Goal: Task Accomplishment & Management: Complete application form

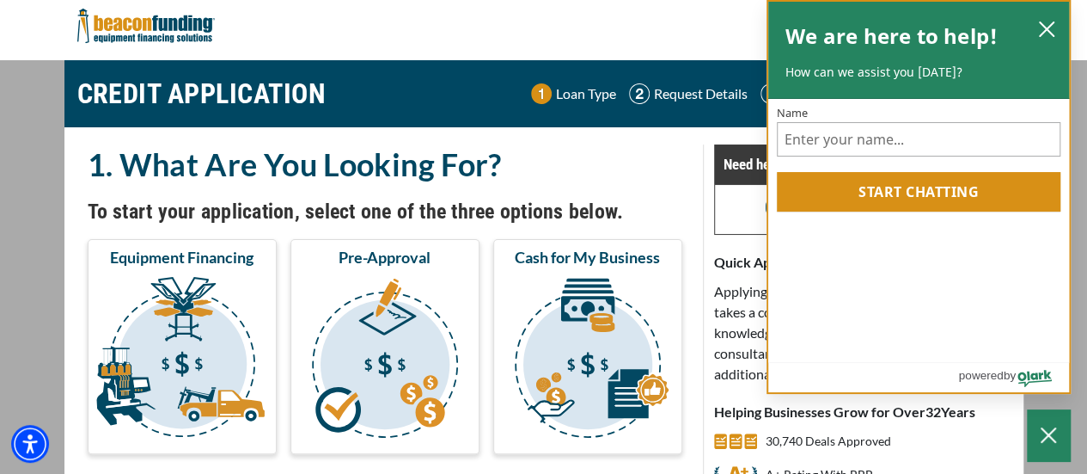
click at [1062, 33] on div "We are here to help! How can we assist you today?" at bounding box center [918, 50] width 301 height 97
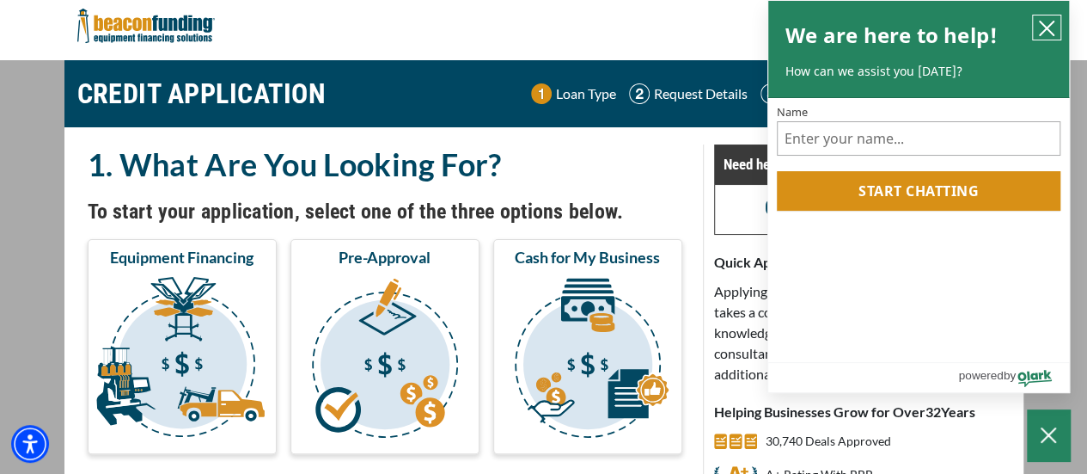
click at [1049, 27] on icon "close chatbox" at bounding box center [1047, 28] width 14 height 14
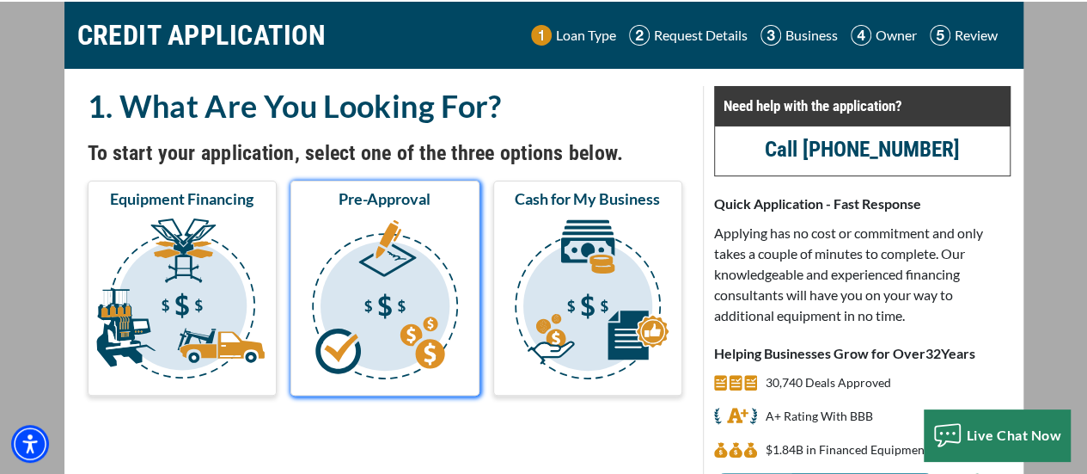
scroll to position [86, 0]
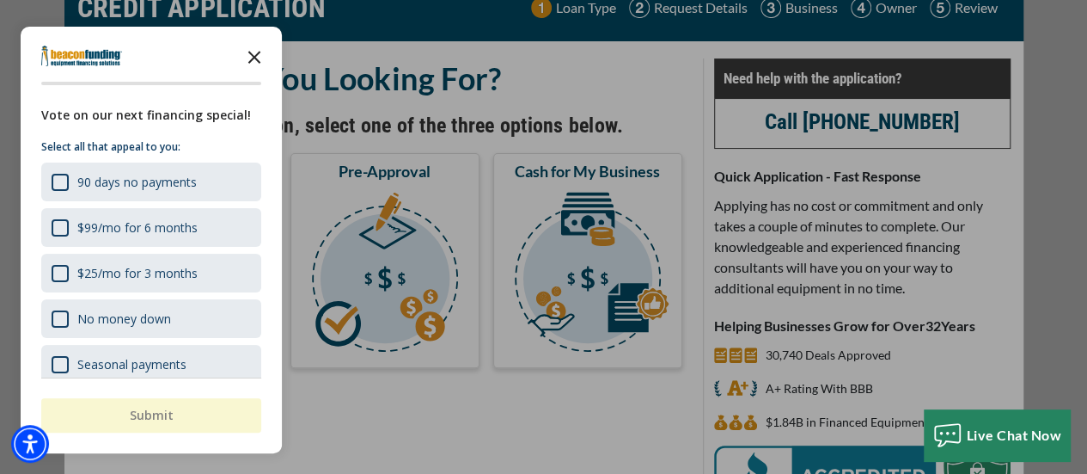
click at [253, 52] on icon "Close the survey" at bounding box center [254, 56] width 34 height 34
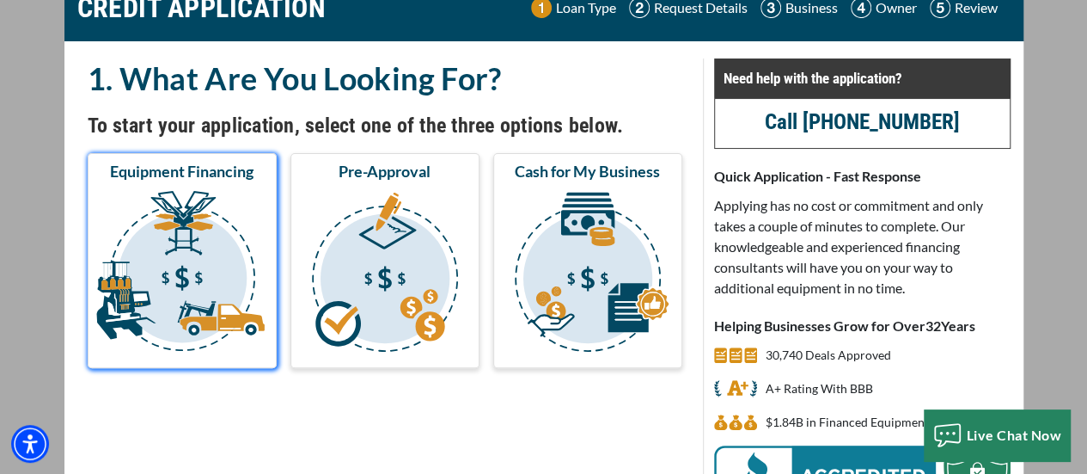
click at [223, 254] on img "submit" at bounding box center [182, 274] width 182 height 172
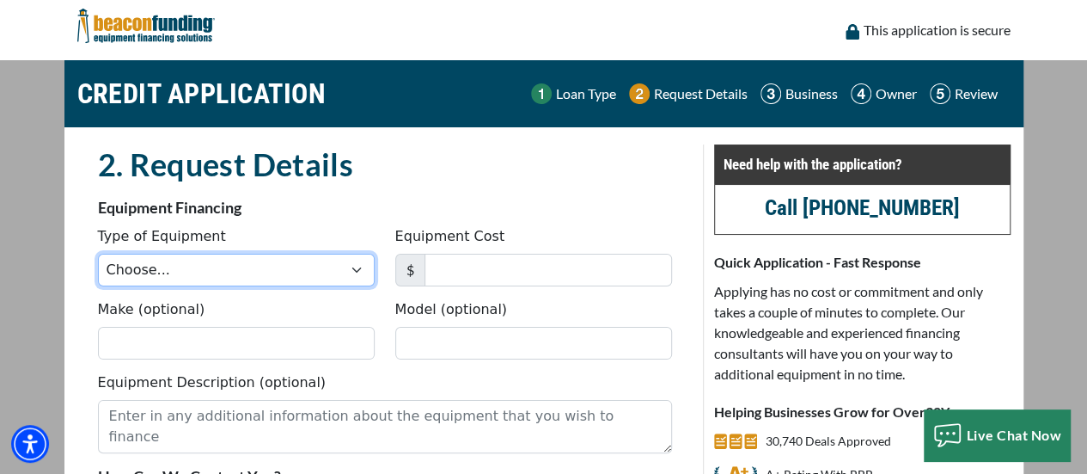
click at [346, 279] on select "Choose... Backhoe Boom/Bucket Truck Chipper Commercial Mower Crane DTG/DTF Prin…" at bounding box center [236, 270] width 277 height 33
select select "9"
click at [98, 254] on select "Choose... Backhoe Boom/Bucket Truck Chipper Commercial Mower Crane DTG/DTF Prin…" at bounding box center [236, 270] width 277 height 33
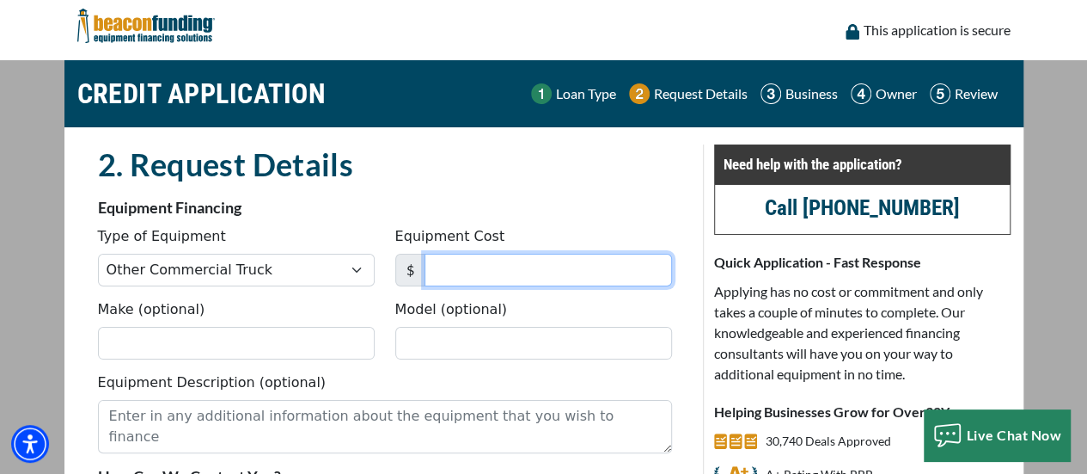
click at [438, 272] on input "Equipment Cost" at bounding box center [549, 270] width 248 height 33
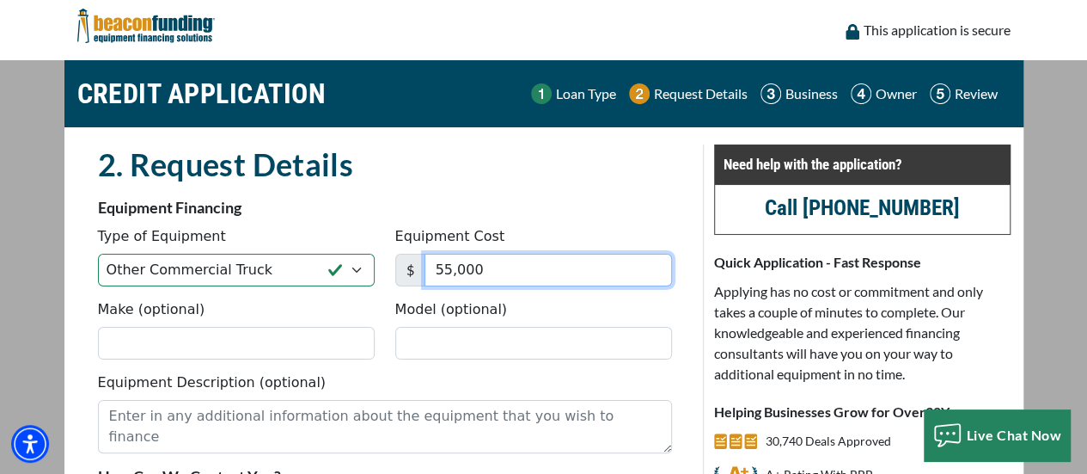
type input "55,000"
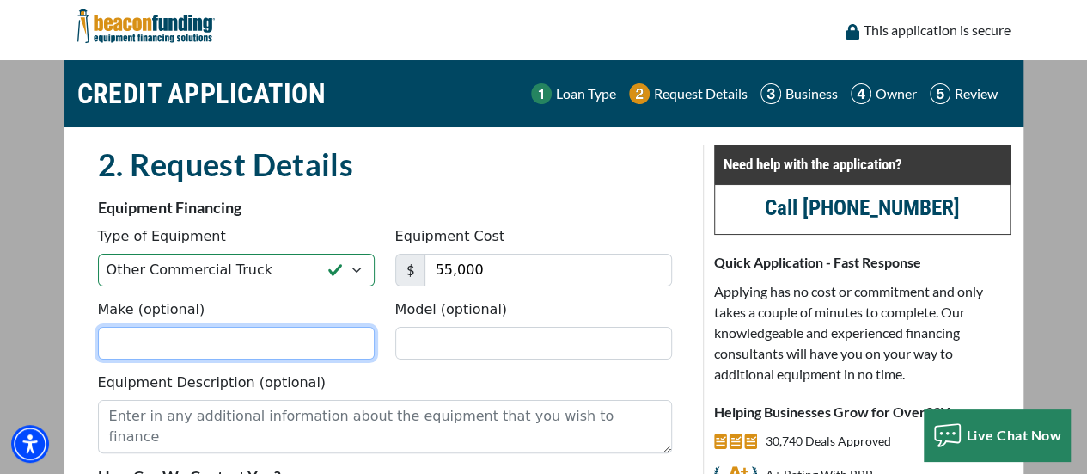
click at [347, 346] on input "Make (optional)" at bounding box center [236, 343] width 277 height 33
type input "2016"
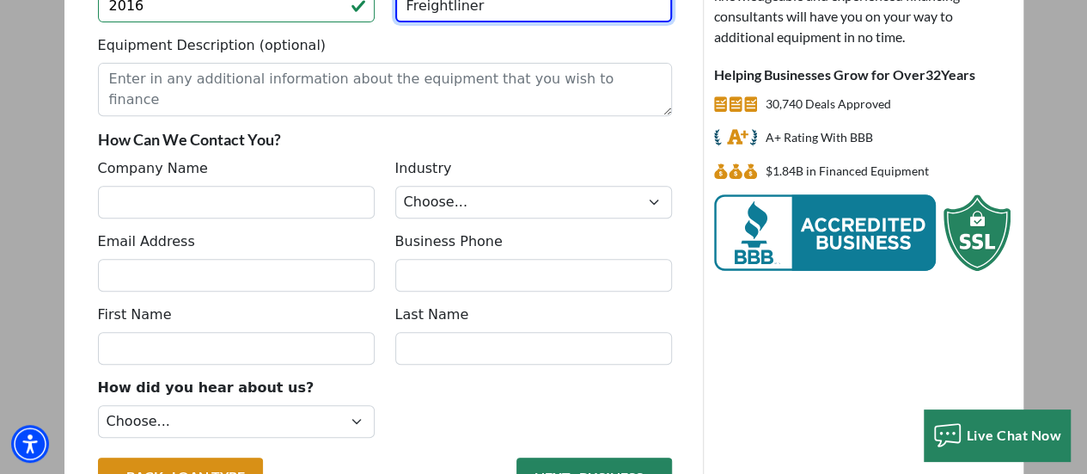
scroll to position [344, 0]
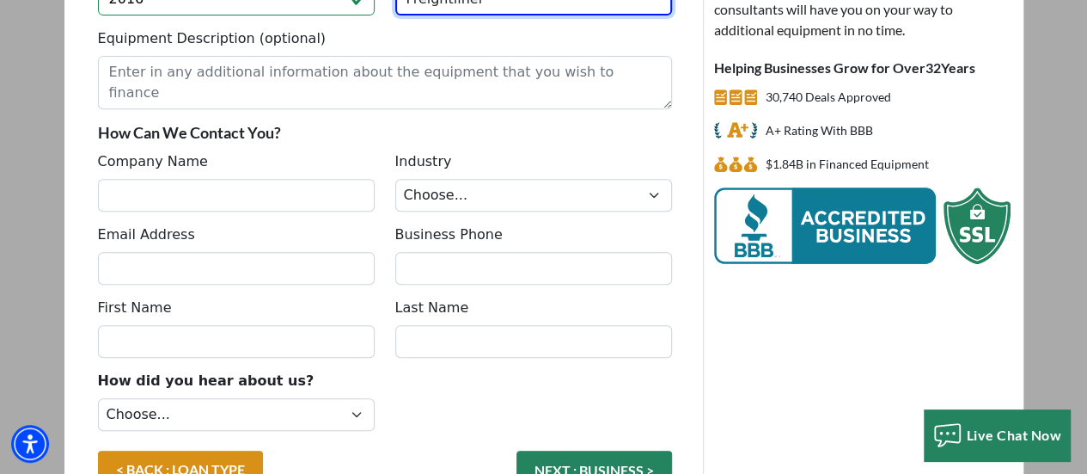
type input "Freightliner"
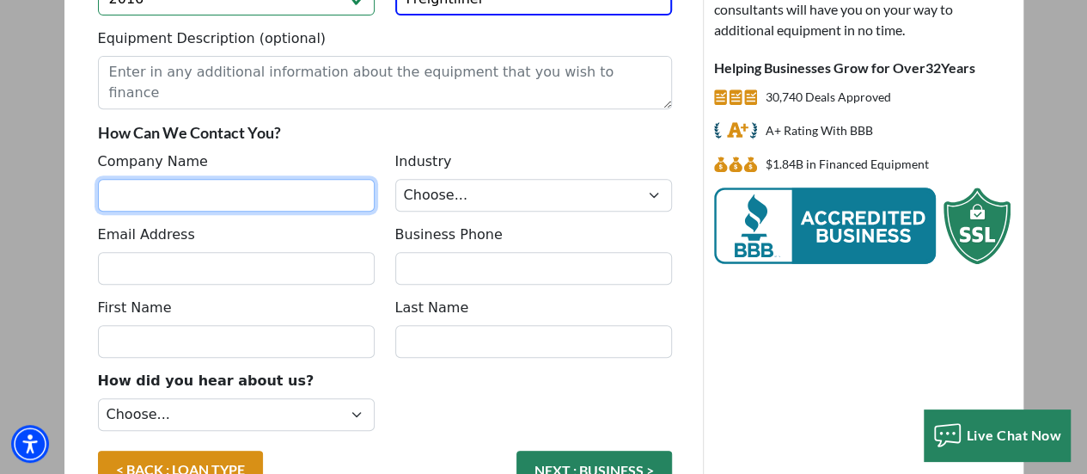
click at [230, 194] on input "Company Name" at bounding box center [236, 195] width 277 height 33
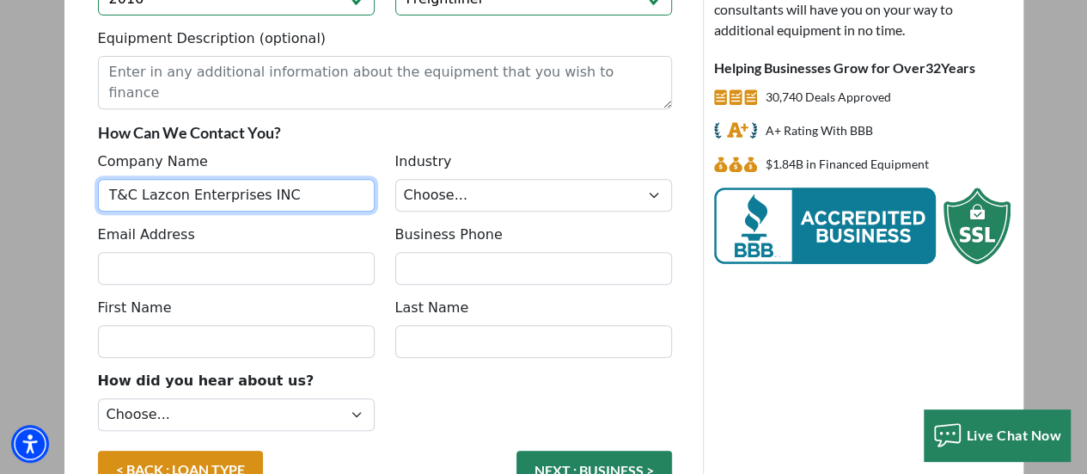
type input "T&C Lazcon Enterprises INC"
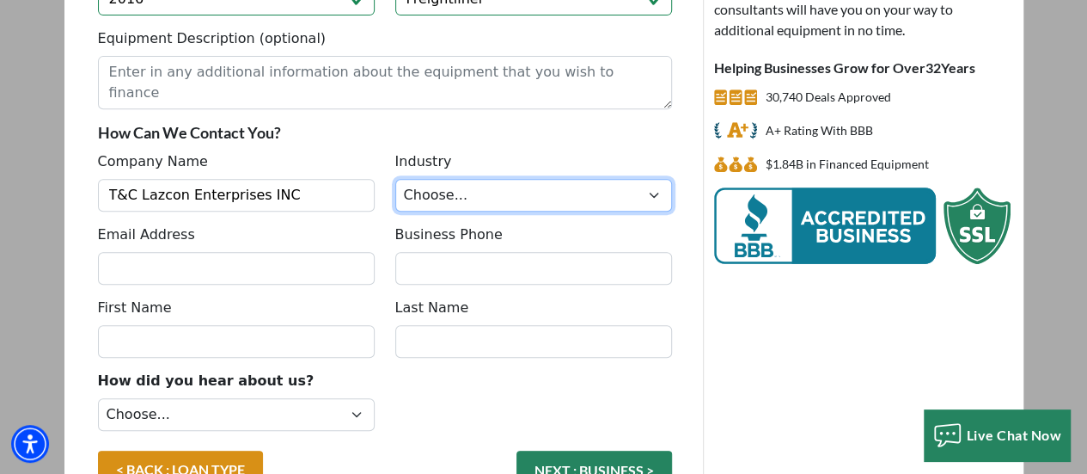
click at [496, 188] on select "Choose... Towing Landscape/Hardscape Decorated Apparel Septic Light Constructio…" at bounding box center [533, 195] width 277 height 33
select select "5"
click at [395, 179] on select "Choose... Towing Landscape/Hardscape Decorated Apparel Septic Light Constructio…" at bounding box center [533, 195] width 277 height 33
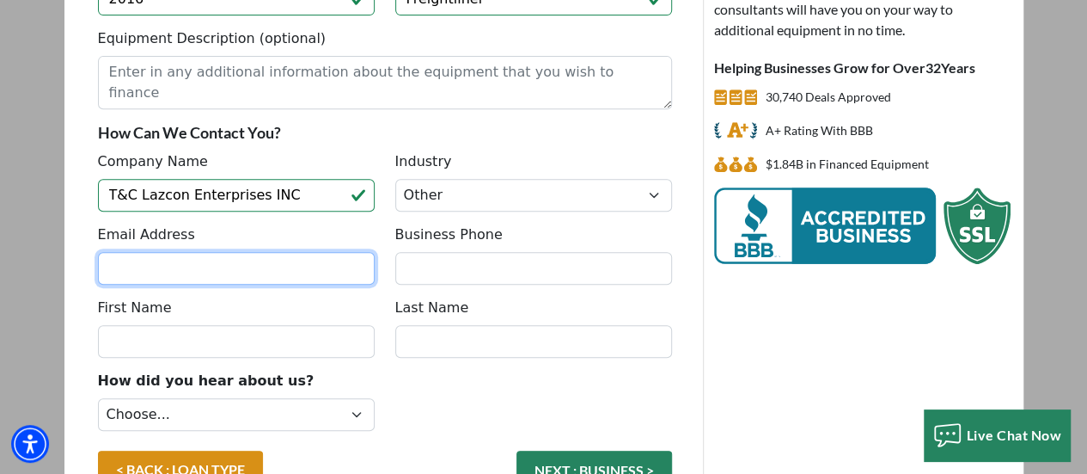
click at [238, 260] on input "Email Address" at bounding box center [236, 268] width 277 height 33
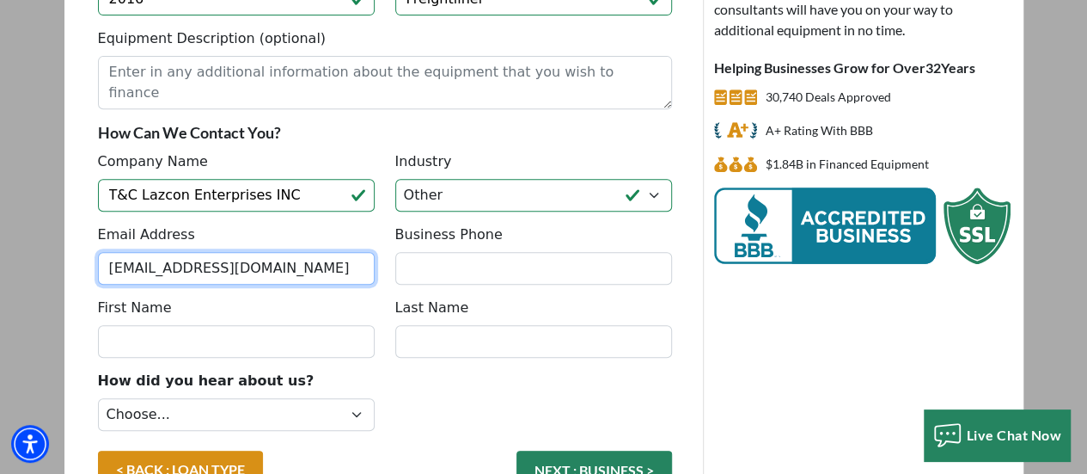
type input "[EMAIL_ADDRESS][DOMAIN_NAME]"
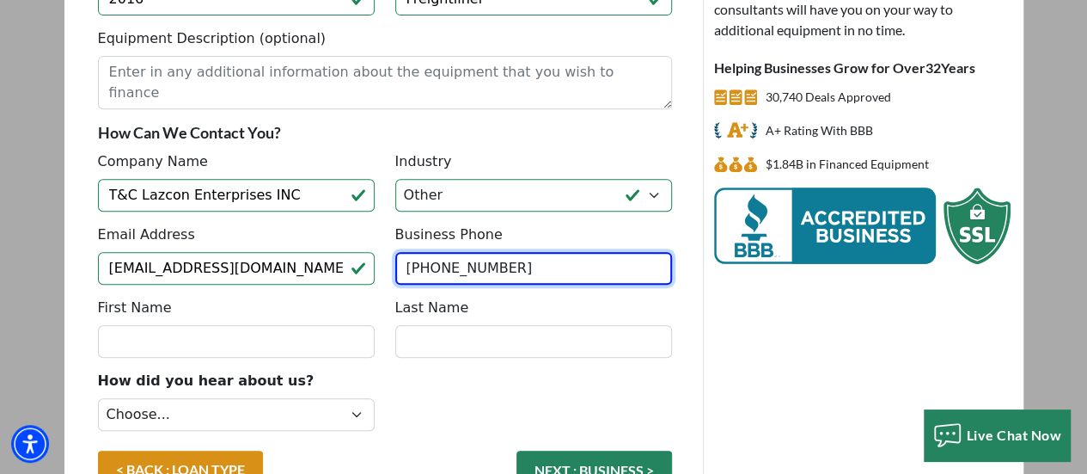
type input "[PHONE_NUMBER]"
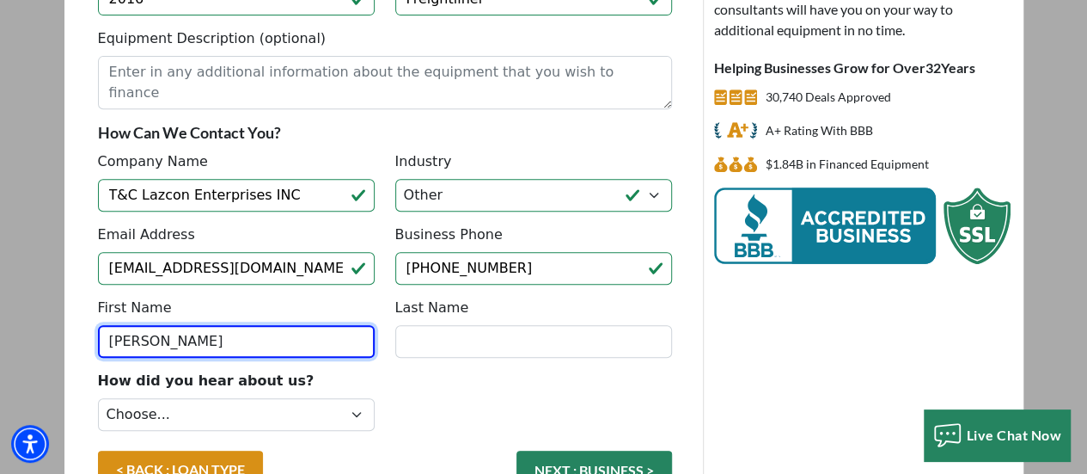
type input "[PERSON_NAME]"
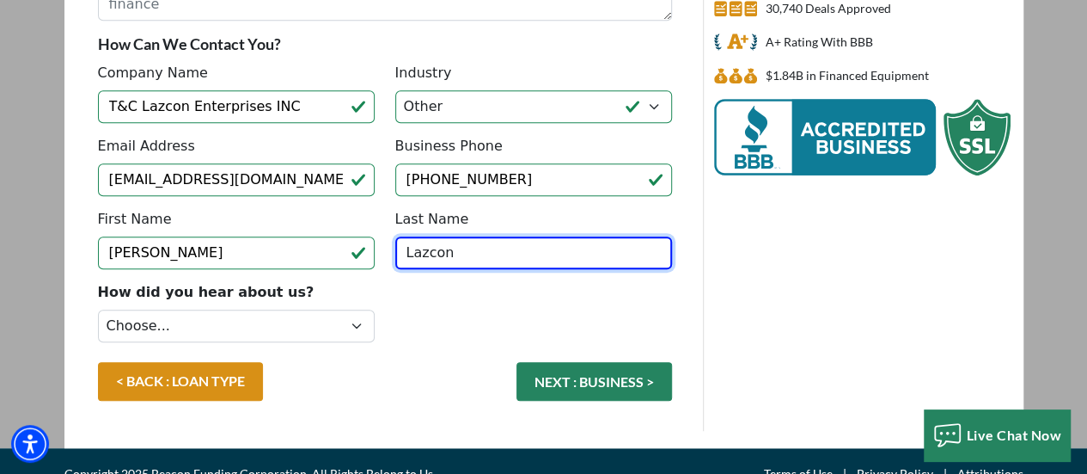
scroll to position [454, 0]
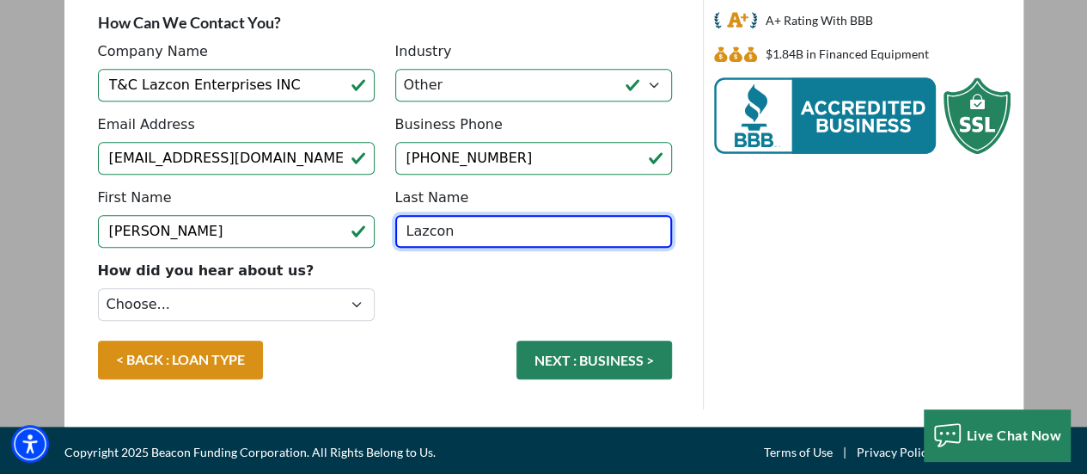
type input "Lazcon"
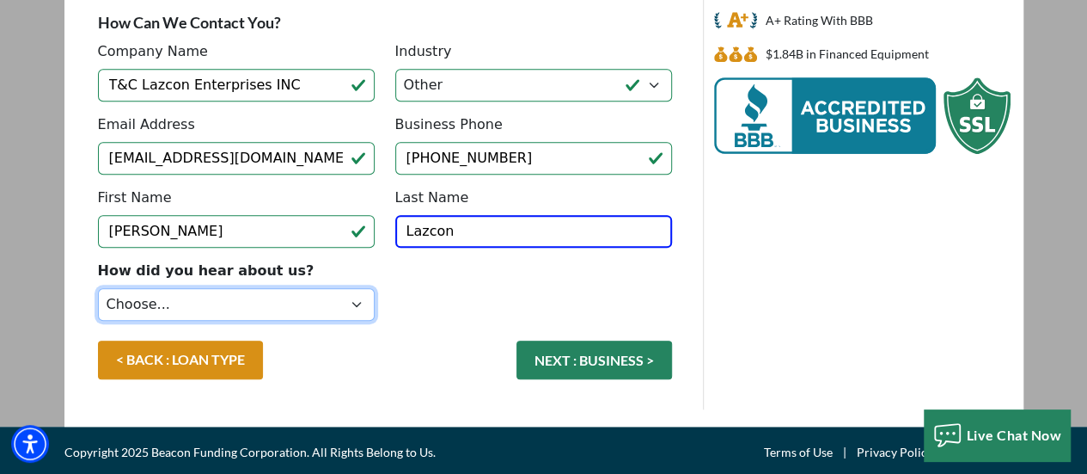
click at [293, 304] on select "Choose... Internet Search Vendor Referral Word of Mouth Client Referral Email E…" at bounding box center [236, 304] width 277 height 33
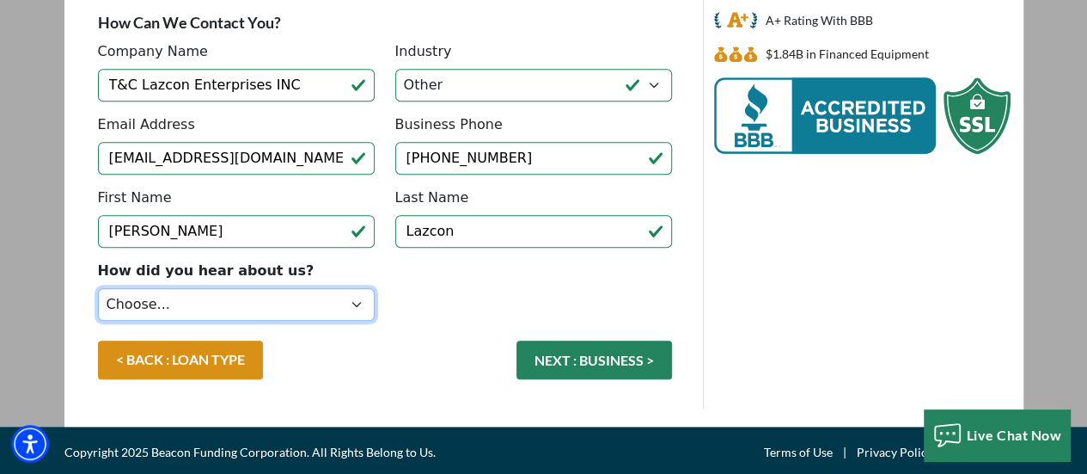
select select "4"
click at [98, 288] on select "Choose... Internet Search Vendor Referral Word of Mouth Client Referral Email E…" at bounding box center [236, 304] width 277 height 33
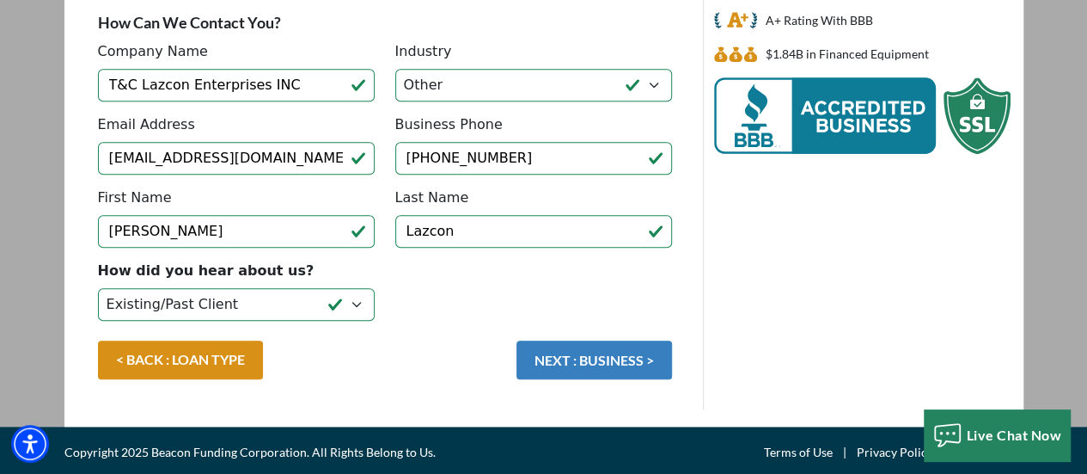
click at [560, 355] on button "NEXT : BUSINESS >" at bounding box center [595, 359] width 156 height 39
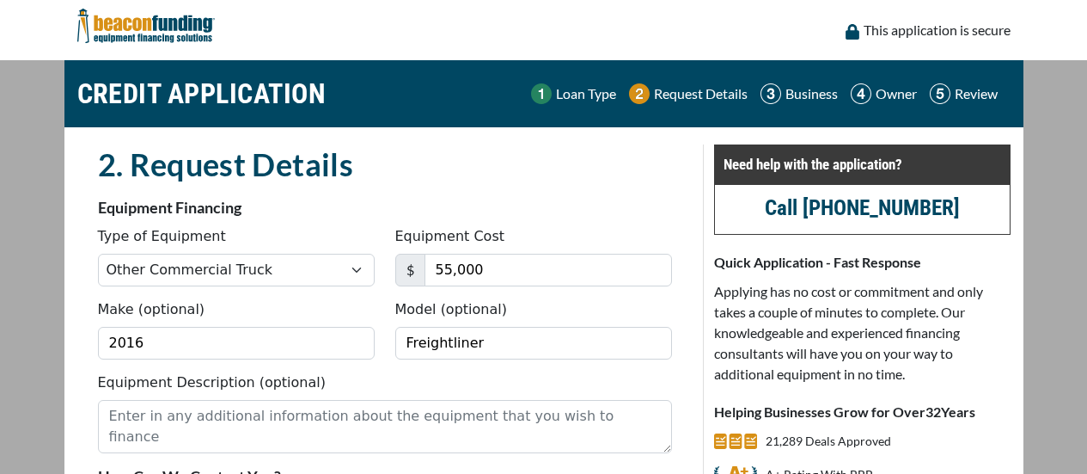
select select "9"
select select "5"
select select "4"
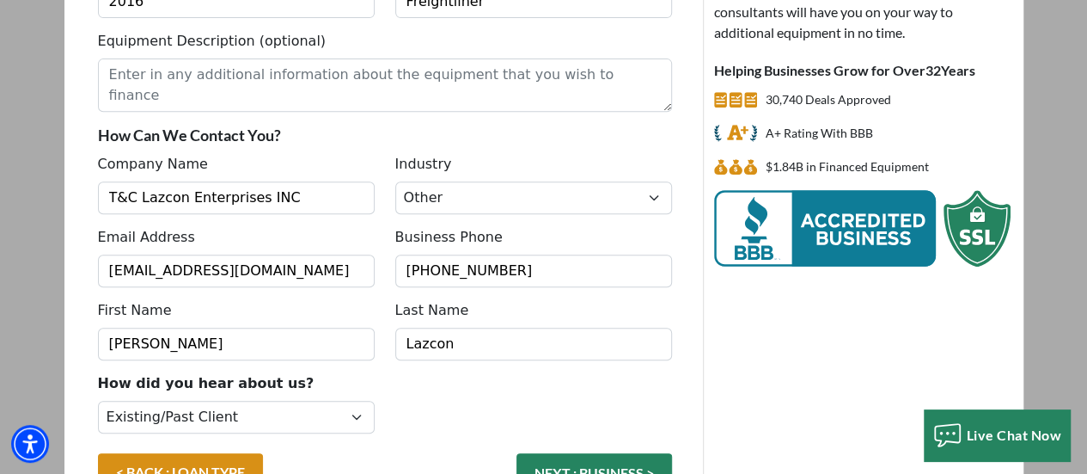
scroll to position [368, 0]
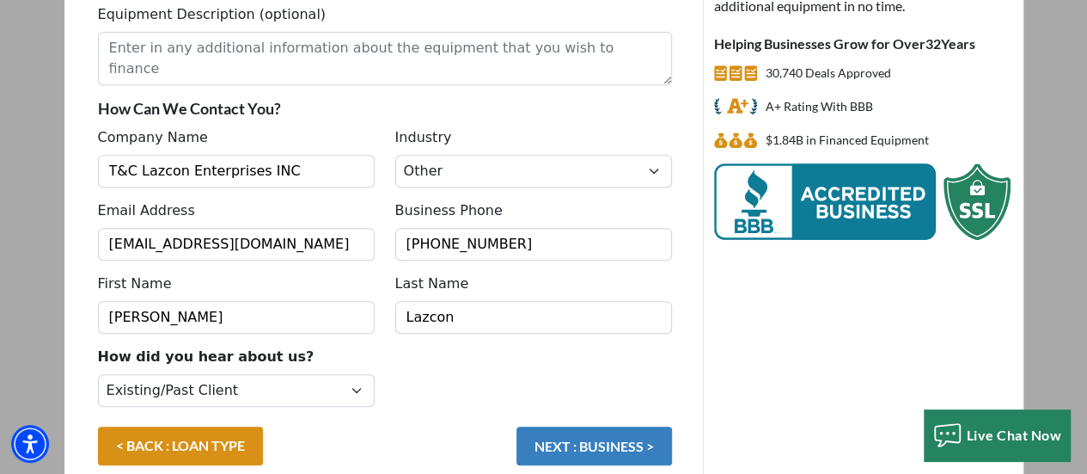
click at [554, 437] on button "NEXT : BUSINESS >" at bounding box center [595, 445] width 156 height 39
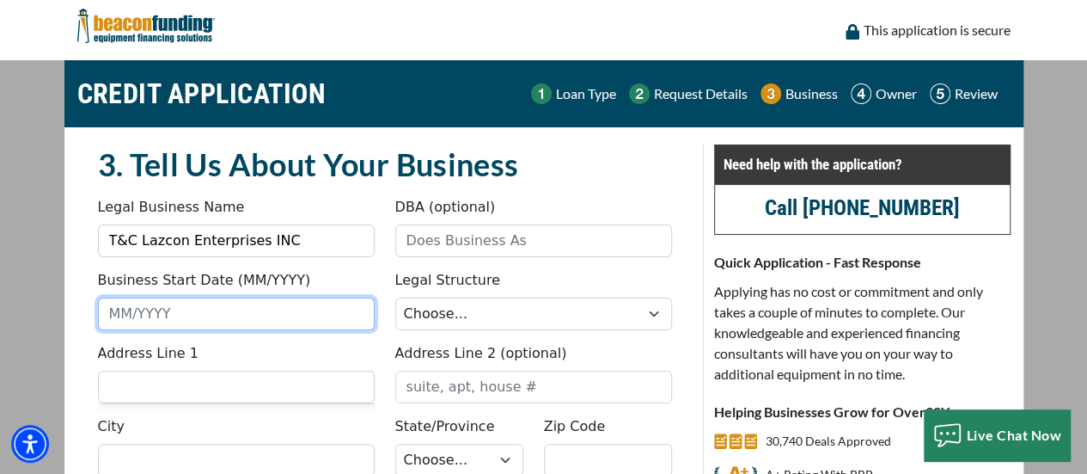
click at [312, 309] on input "Business Start Date (MM/YYYY)" at bounding box center [236, 313] width 277 height 33
type input "01/2017"
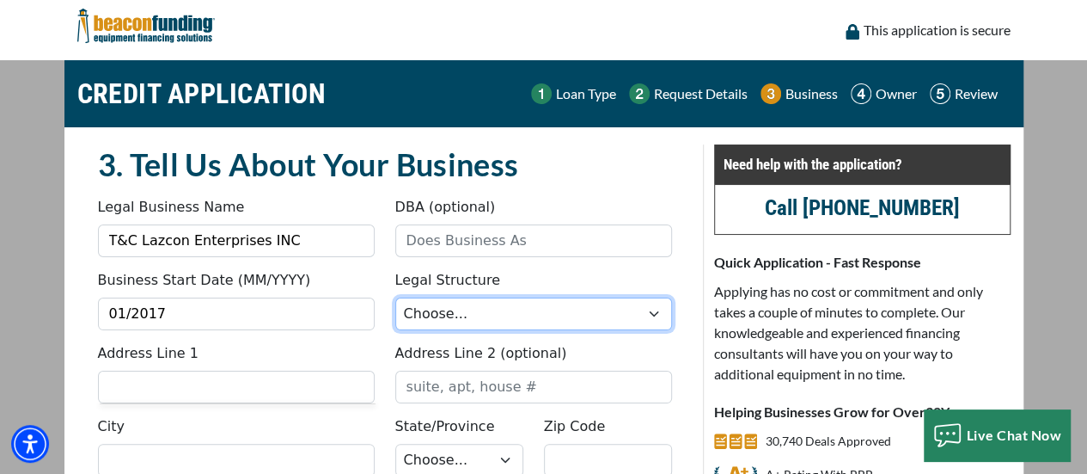
click at [497, 315] on select "Choose... Corporation LLC LLP Municipality Non-Profit Partnership Proprietorship" at bounding box center [533, 313] width 277 height 33
select select "1"
click at [395, 297] on select "Choose... Corporation LLC LLP Municipality Non-Profit Partnership Proprietorship" at bounding box center [533, 313] width 277 height 33
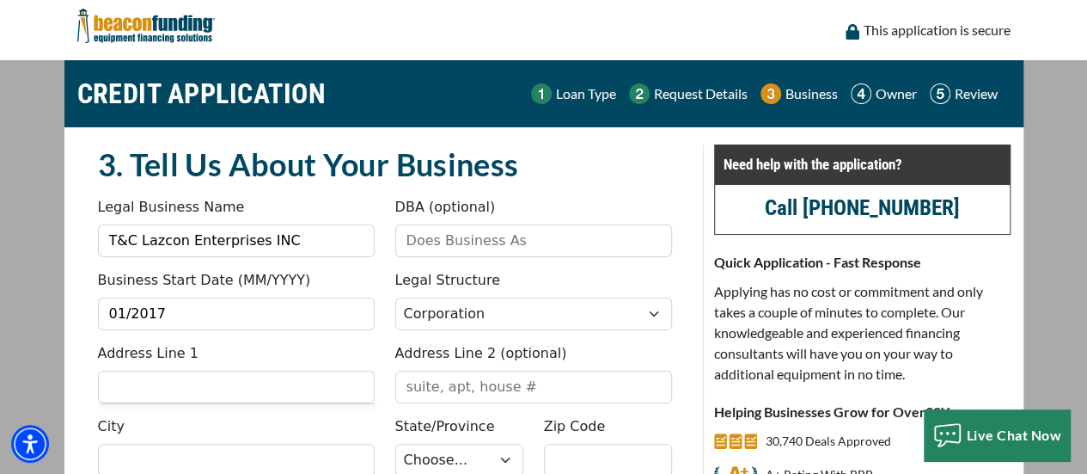
click at [202, 403] on div "Address Line 1 Address Line 2 (optional)" at bounding box center [385, 379] width 595 height 73
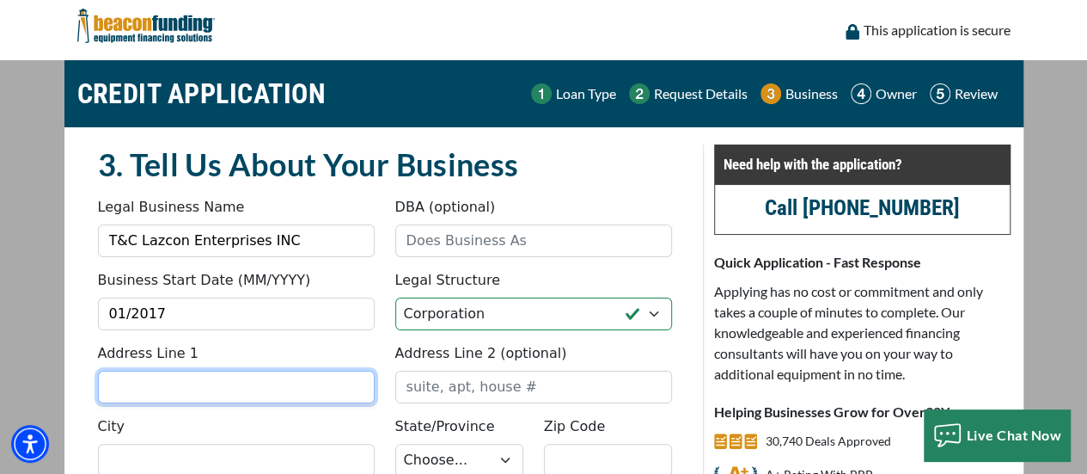
click at [205, 382] on input "Address Line 1" at bounding box center [236, 386] width 277 height 33
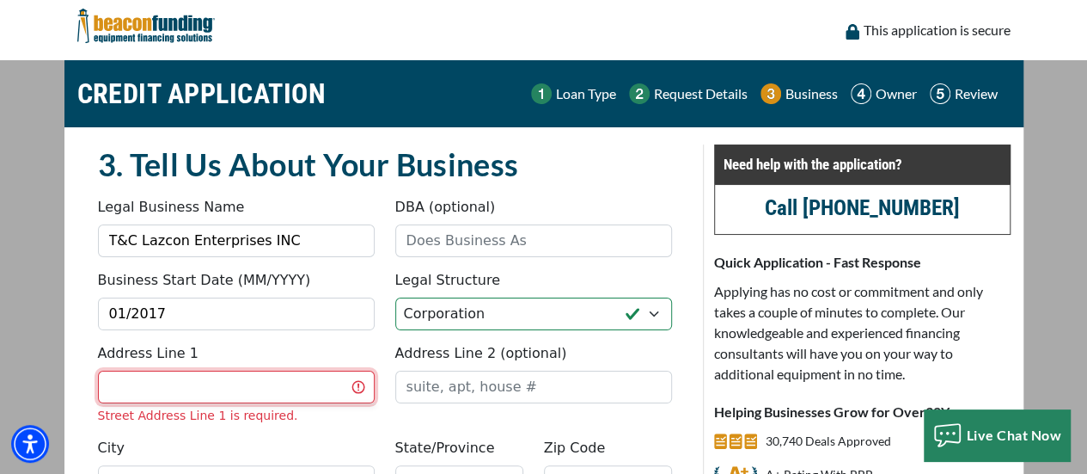
click at [228, 387] on input "Address Line 1" at bounding box center [236, 386] width 277 height 33
type input "[STREET_ADDRESS]"
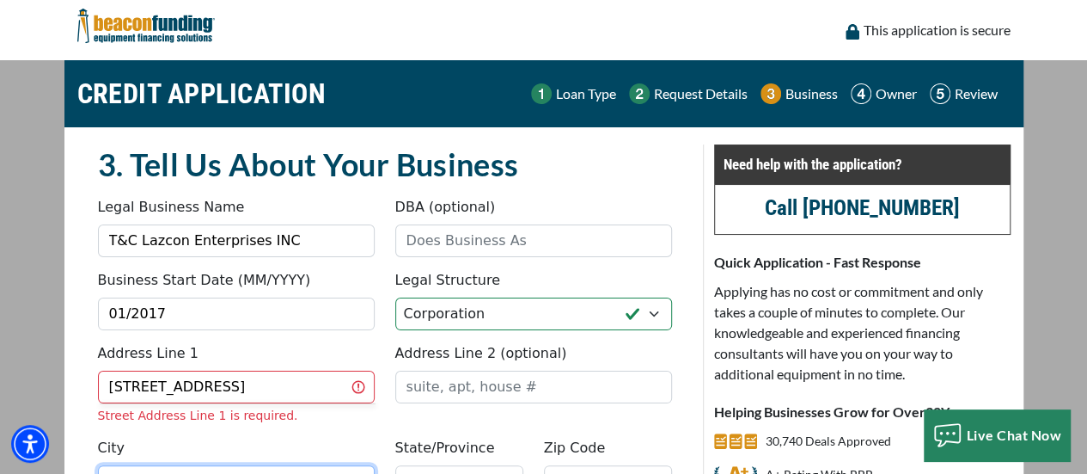
type input "[GEOGRAPHIC_DATA]"
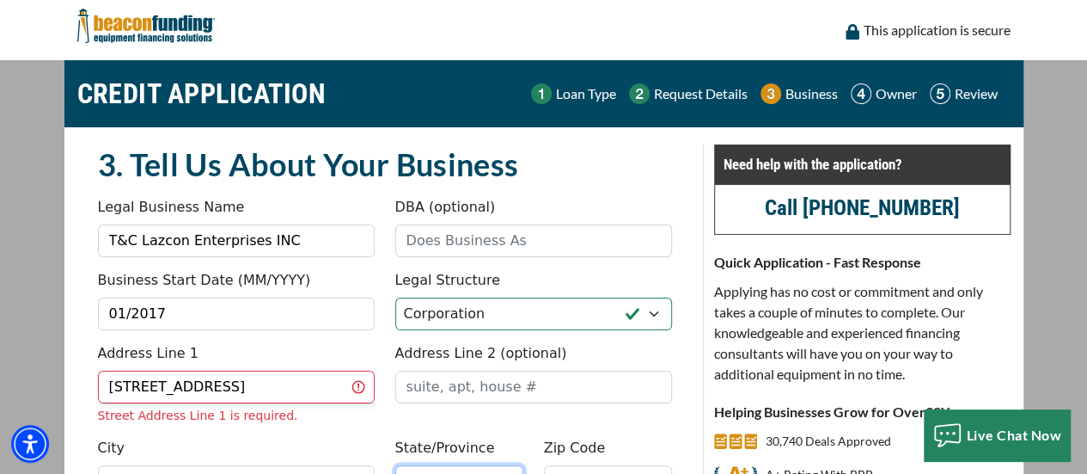
select select "15"
type input "60087"
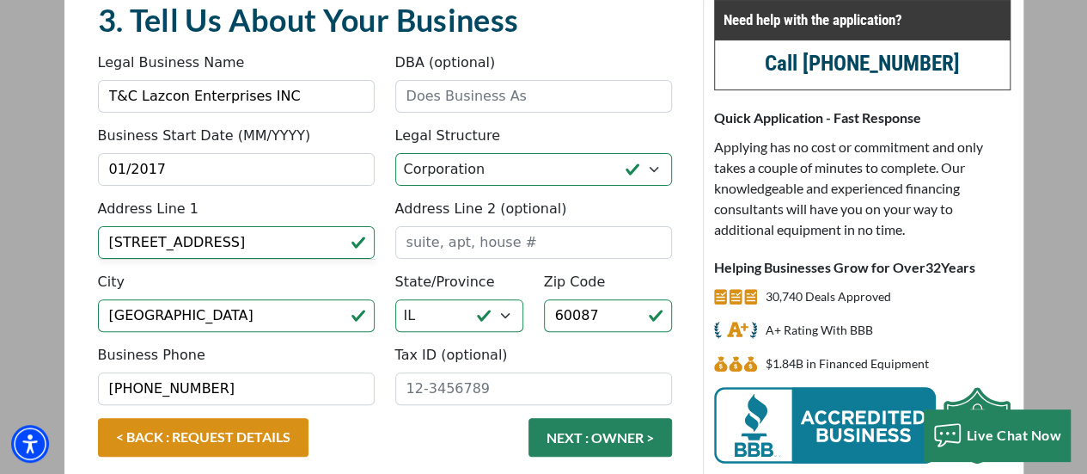
scroll to position [172, 0]
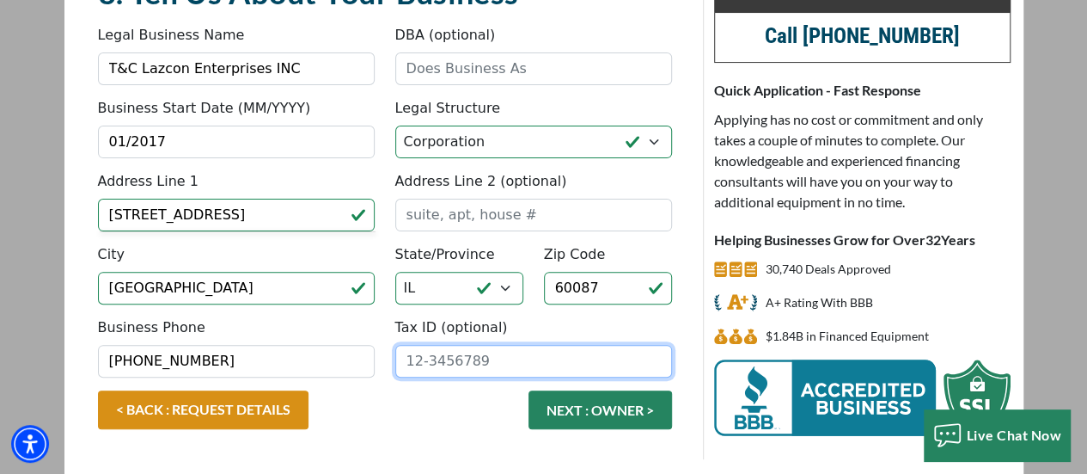
click at [459, 359] on input "Tax ID (optional)" at bounding box center [533, 361] width 277 height 33
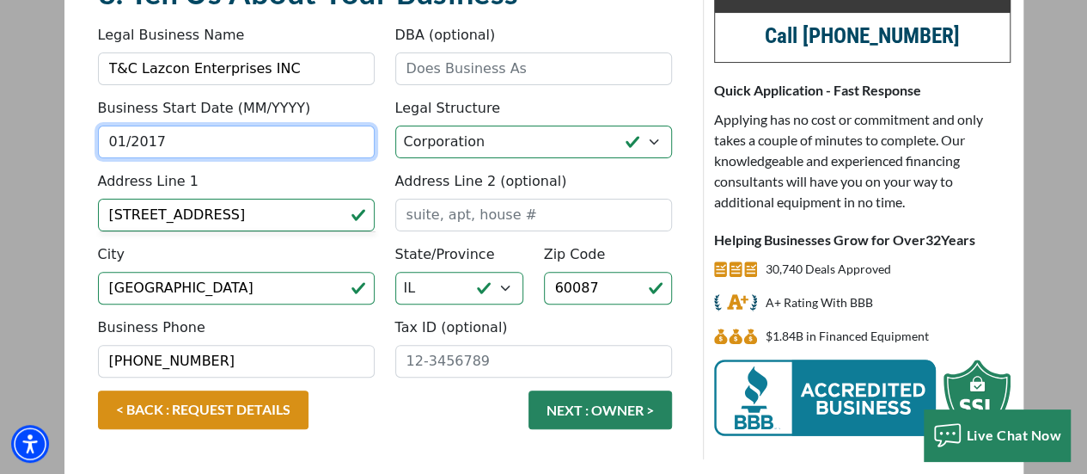
click at [180, 145] on input "01/2017" at bounding box center [236, 141] width 277 height 33
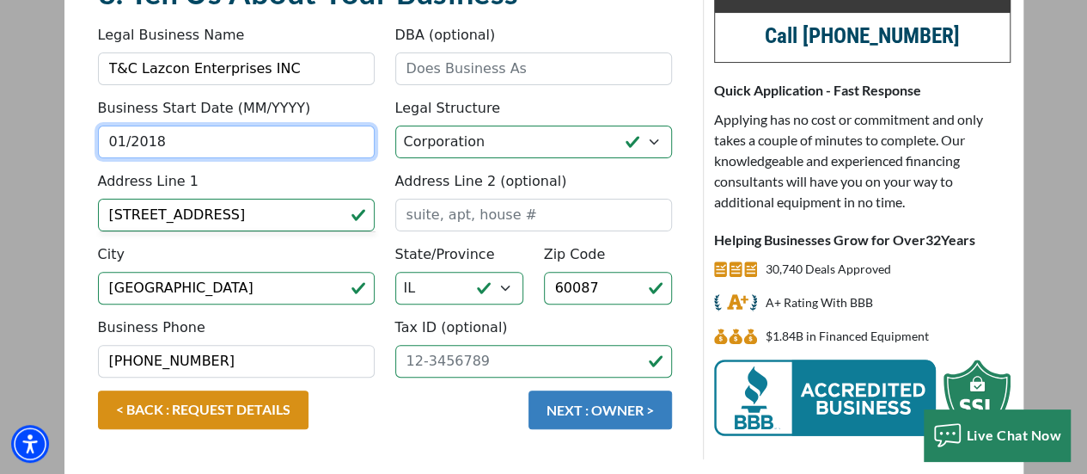
type input "01/2018"
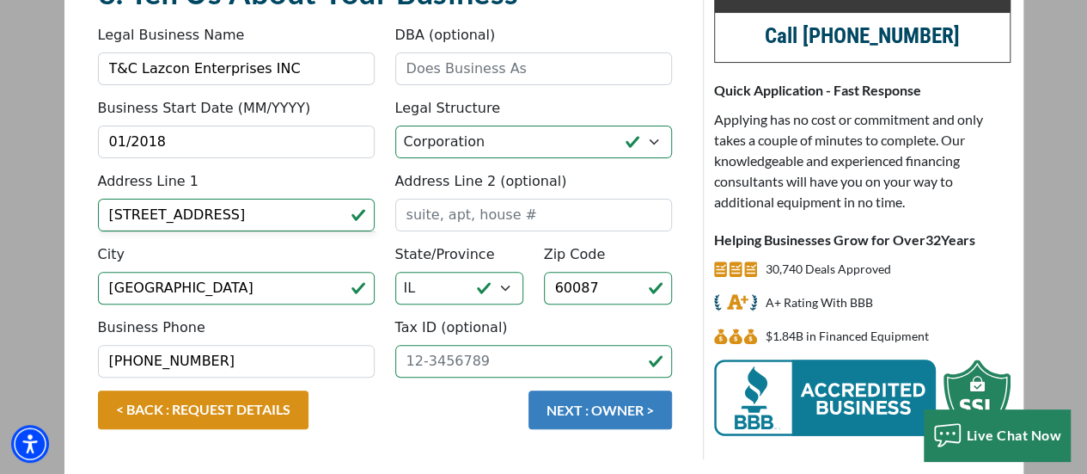
click at [586, 412] on button "NEXT : OWNER >" at bounding box center [601, 409] width 144 height 39
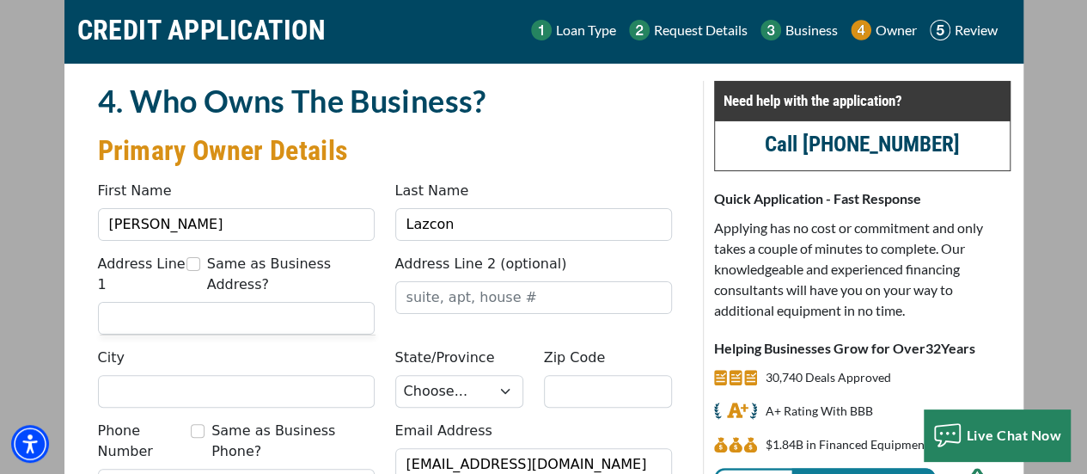
scroll to position [86, 0]
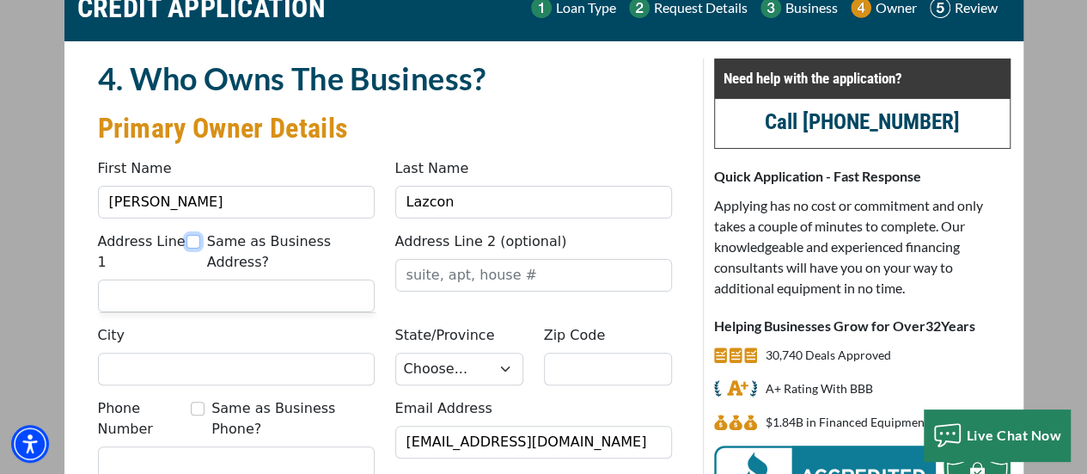
click at [197, 242] on input "Same as Business Address?" at bounding box center [194, 242] width 14 height 14
checkbox input "true"
type input "[STREET_ADDRESS]"
type input "[GEOGRAPHIC_DATA]"
select select "15"
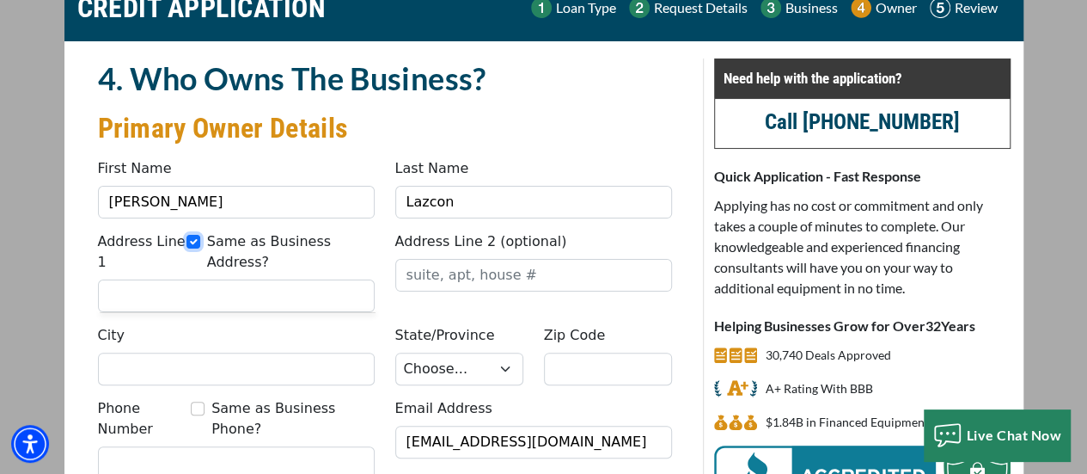
type input "60087"
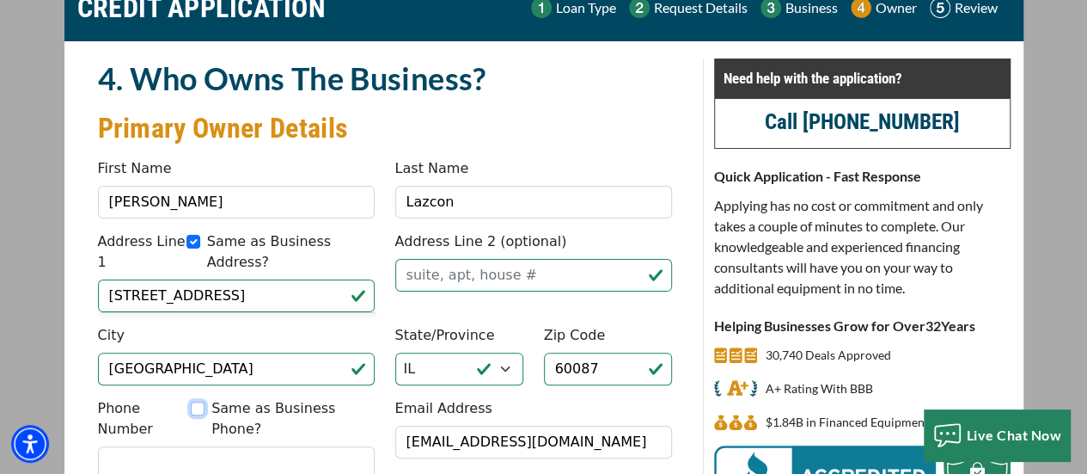
click at [203, 401] on input "Same as Business Phone?" at bounding box center [198, 408] width 14 height 14
checkbox input "true"
type input "[PHONE_NUMBER]"
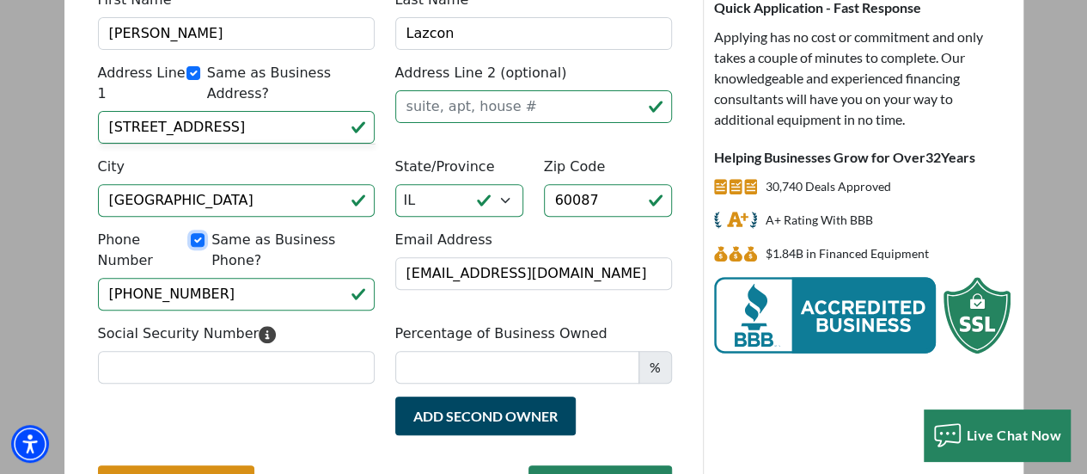
scroll to position [258, 0]
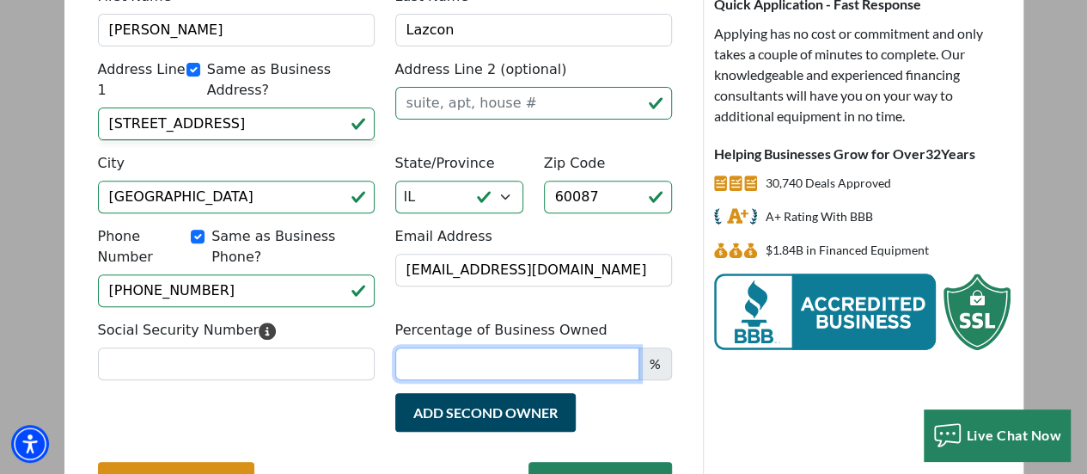
click at [615, 347] on input "Percentage of Business Owned" at bounding box center [517, 363] width 244 height 33
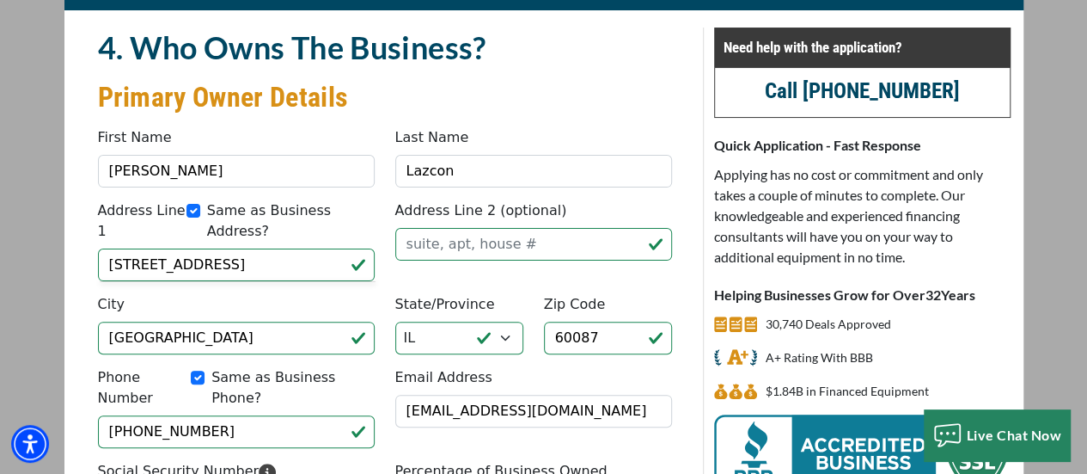
scroll to position [82, 0]
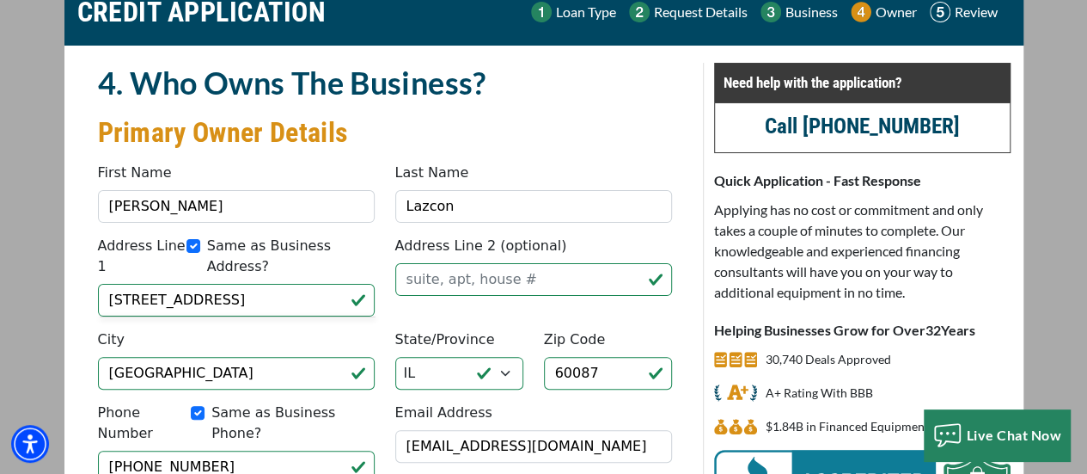
type input "50"
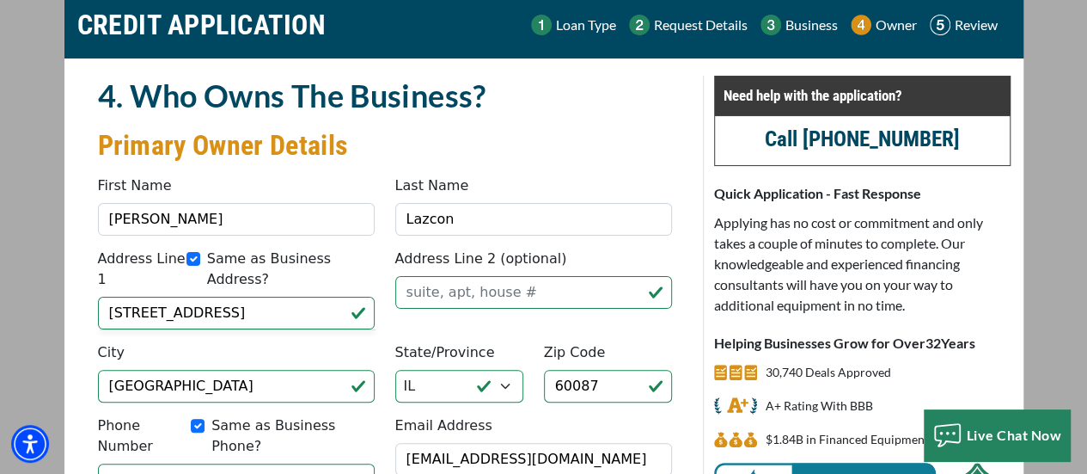
scroll to position [0, 0]
